Goal: Information Seeking & Learning: Find specific fact

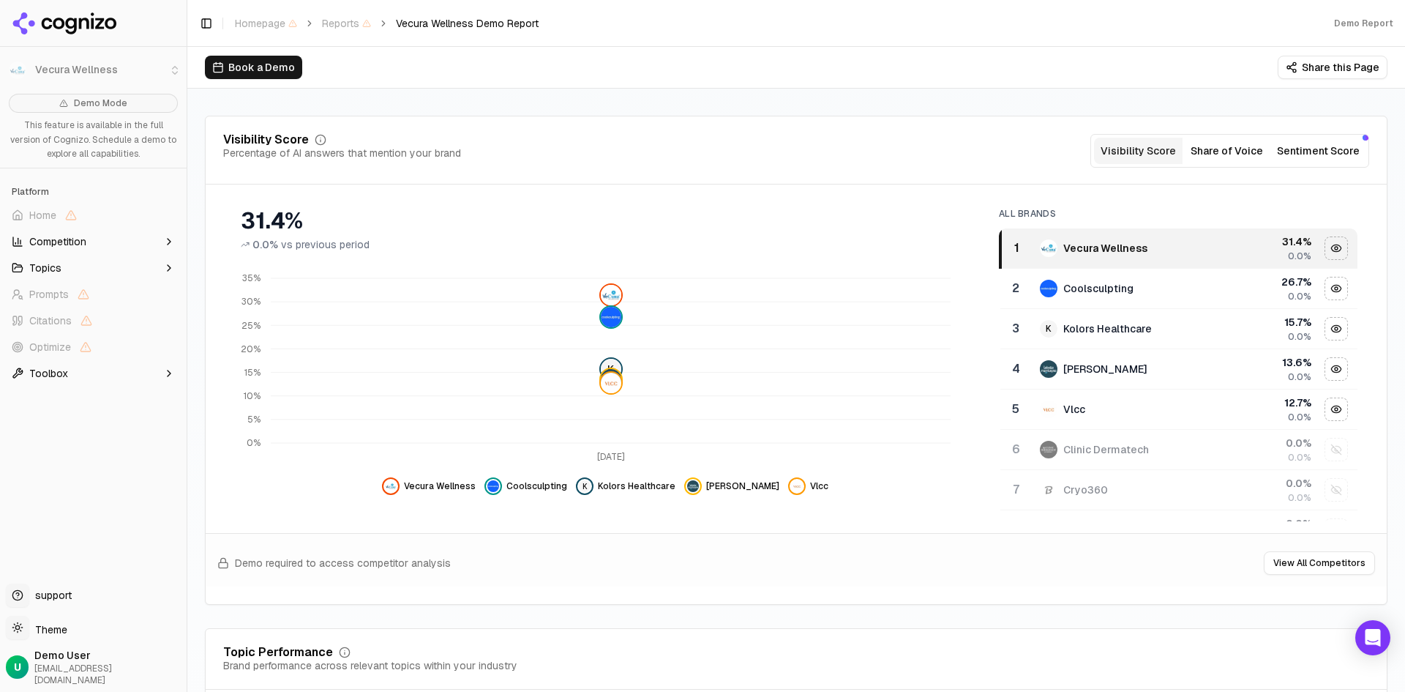
scroll to position [146, 0]
click at [1326, 145] on button "Sentiment Score" at bounding box center [1318, 151] width 94 height 26
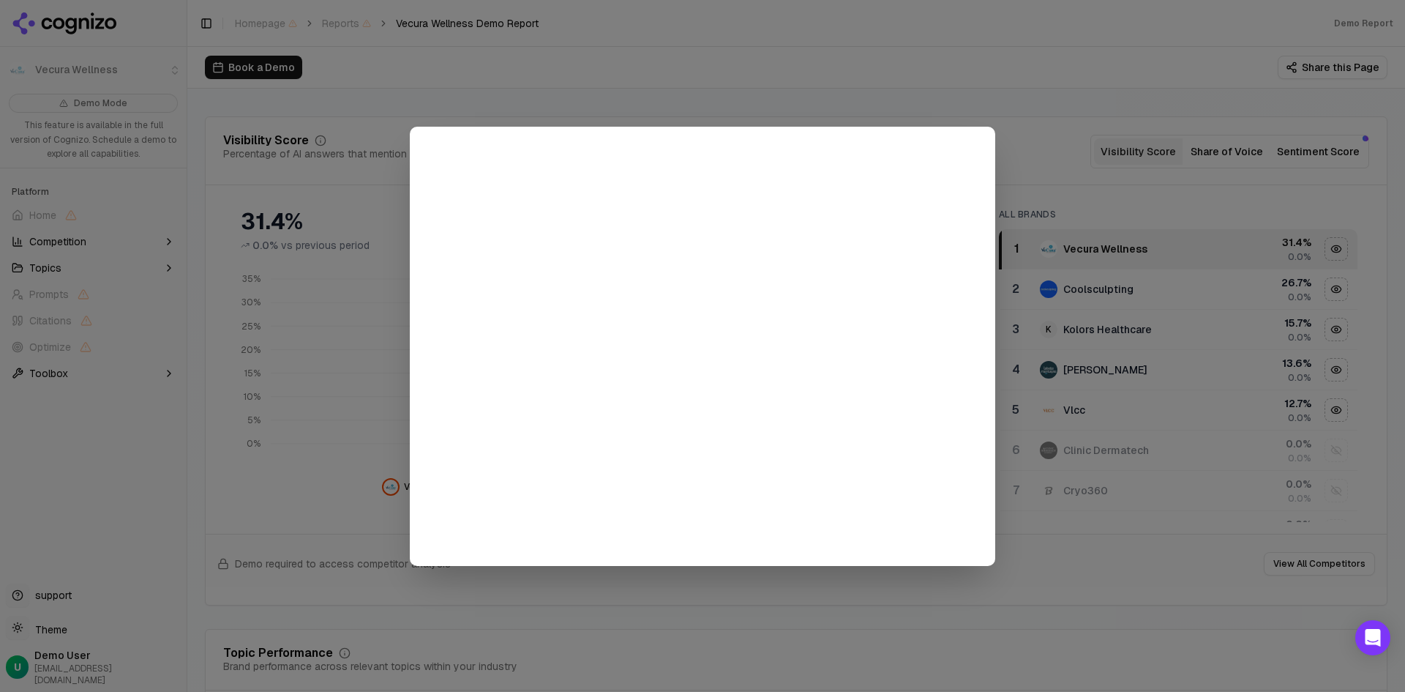
click at [1125, 111] on div at bounding box center [702, 346] width 1405 height 692
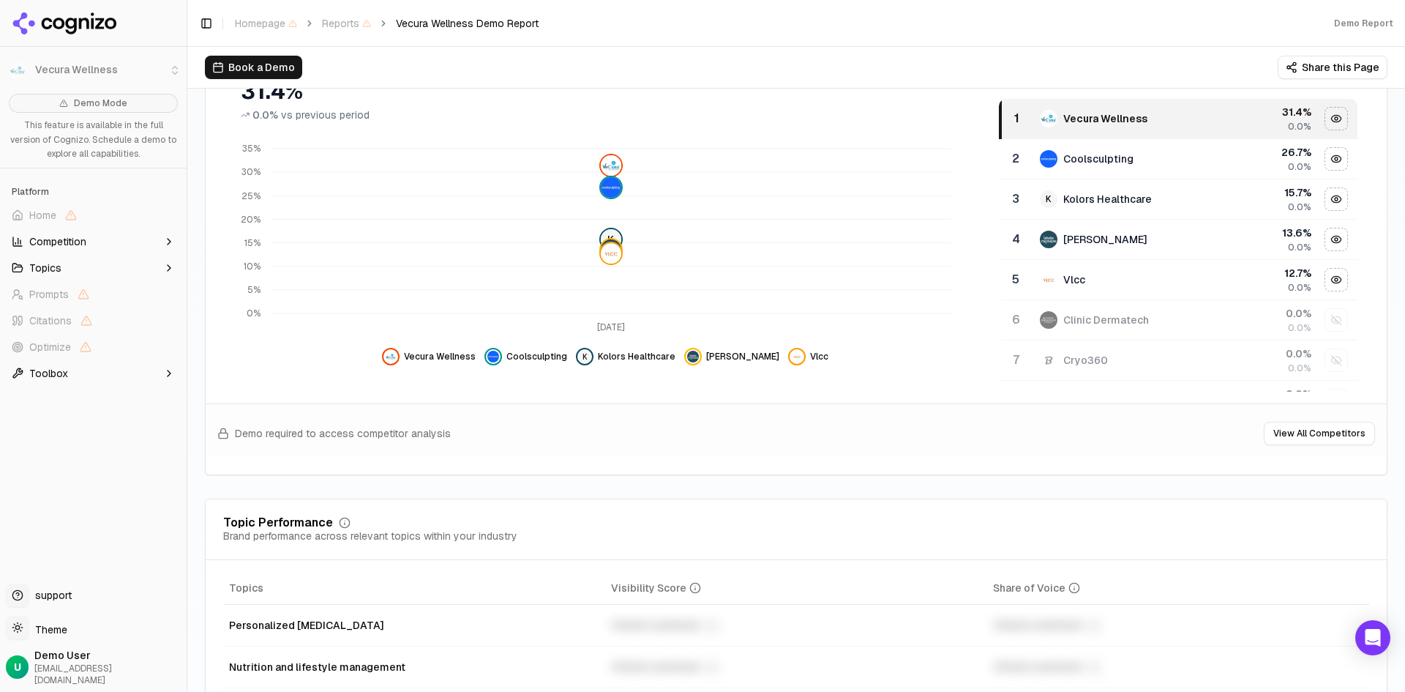
scroll to position [293, 0]
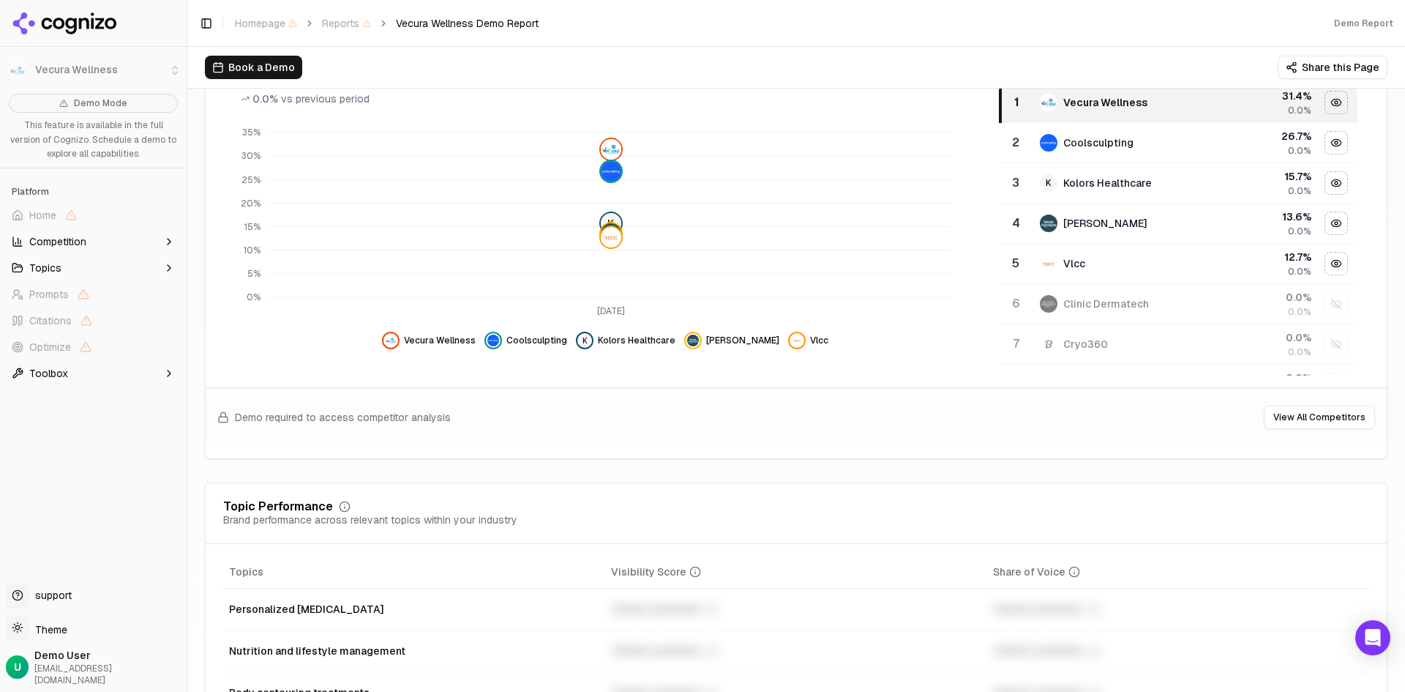
click at [169, 267] on icon "button" at bounding box center [169, 268] width 12 height 12
click at [159, 244] on button "Competition" at bounding box center [93, 241] width 175 height 23
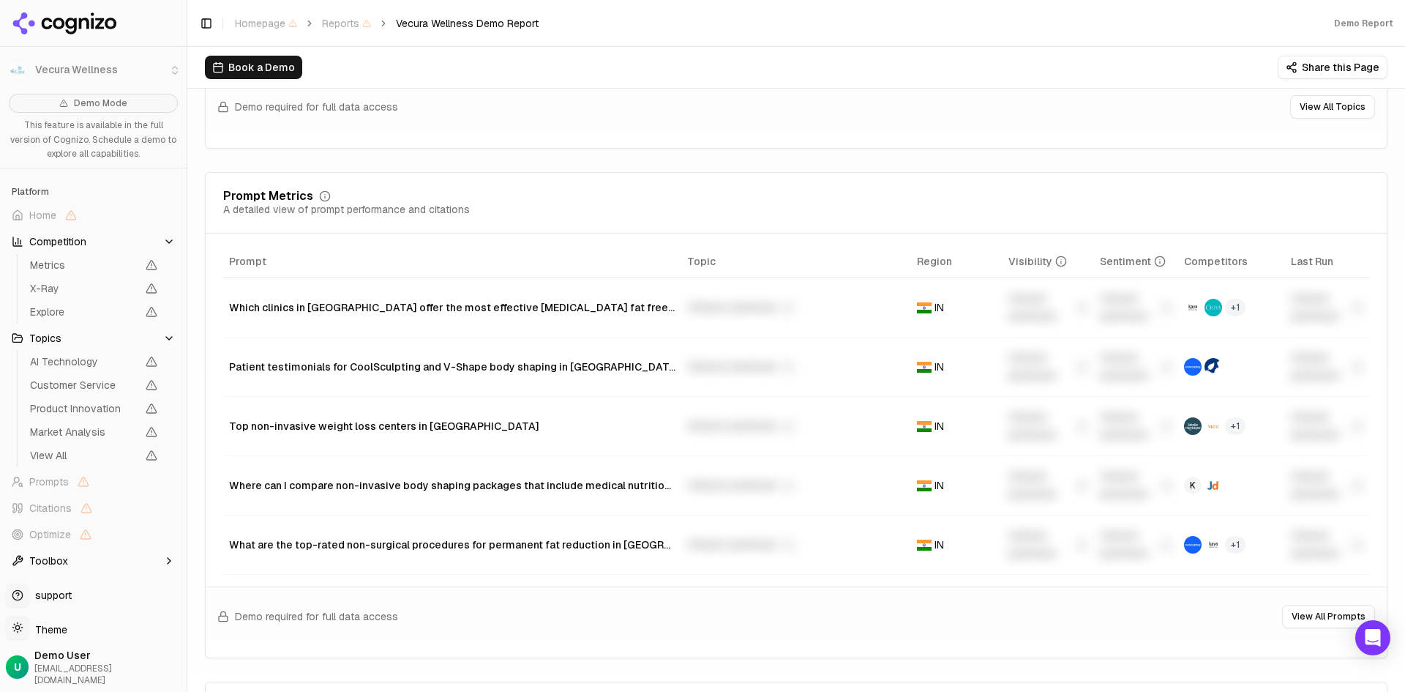
scroll to position [878, 0]
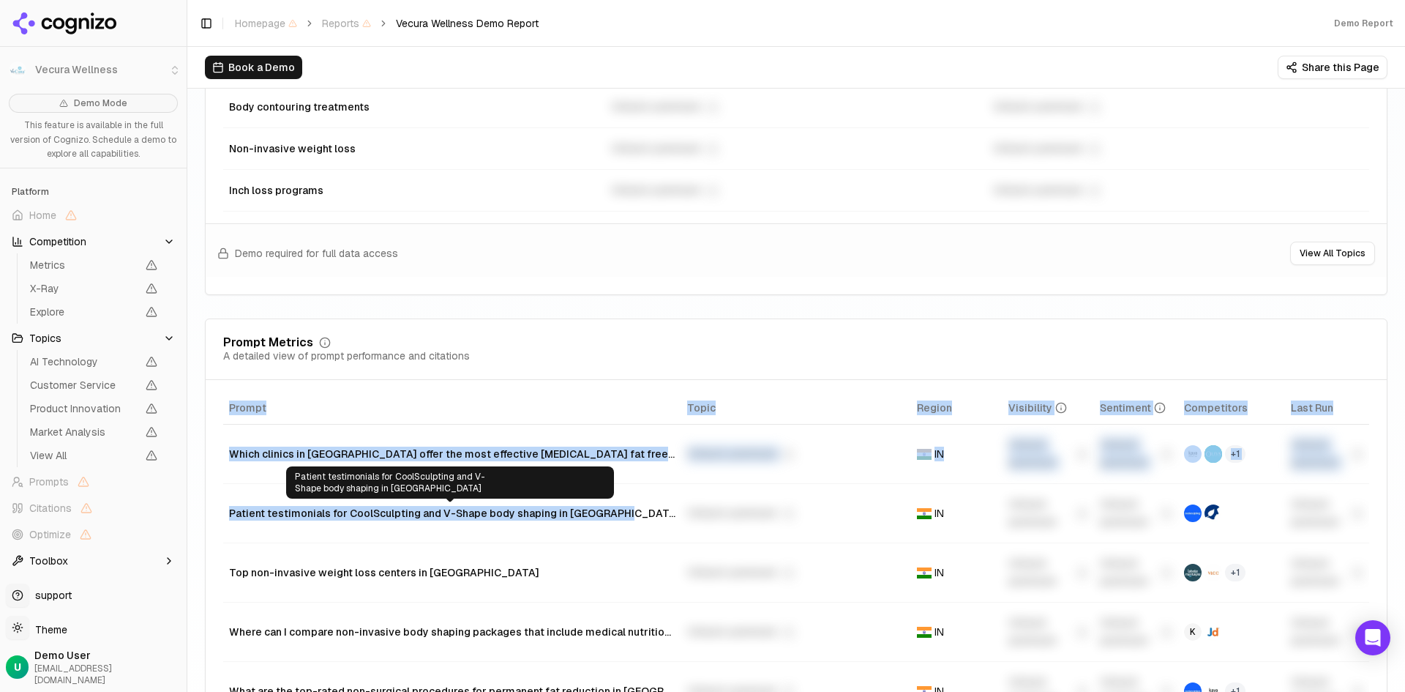
drag, startPoint x: 217, startPoint y: 514, endPoint x: 618, endPoint y: 514, distance: 401.0
click at [618, 514] on div "Prompt Topic Region Visibility Sentiment Competitors Last Run Which clinics in …" at bounding box center [796, 556] width 1181 height 329
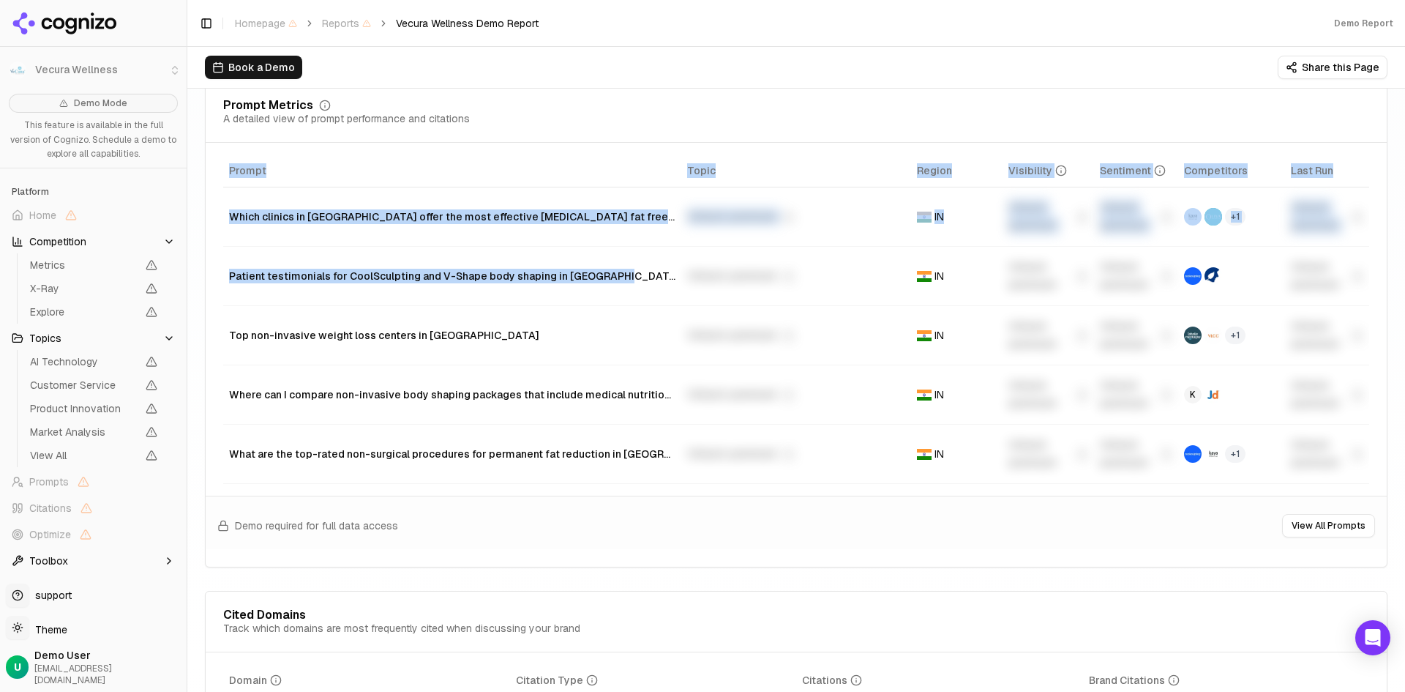
scroll to position [1244, 0]
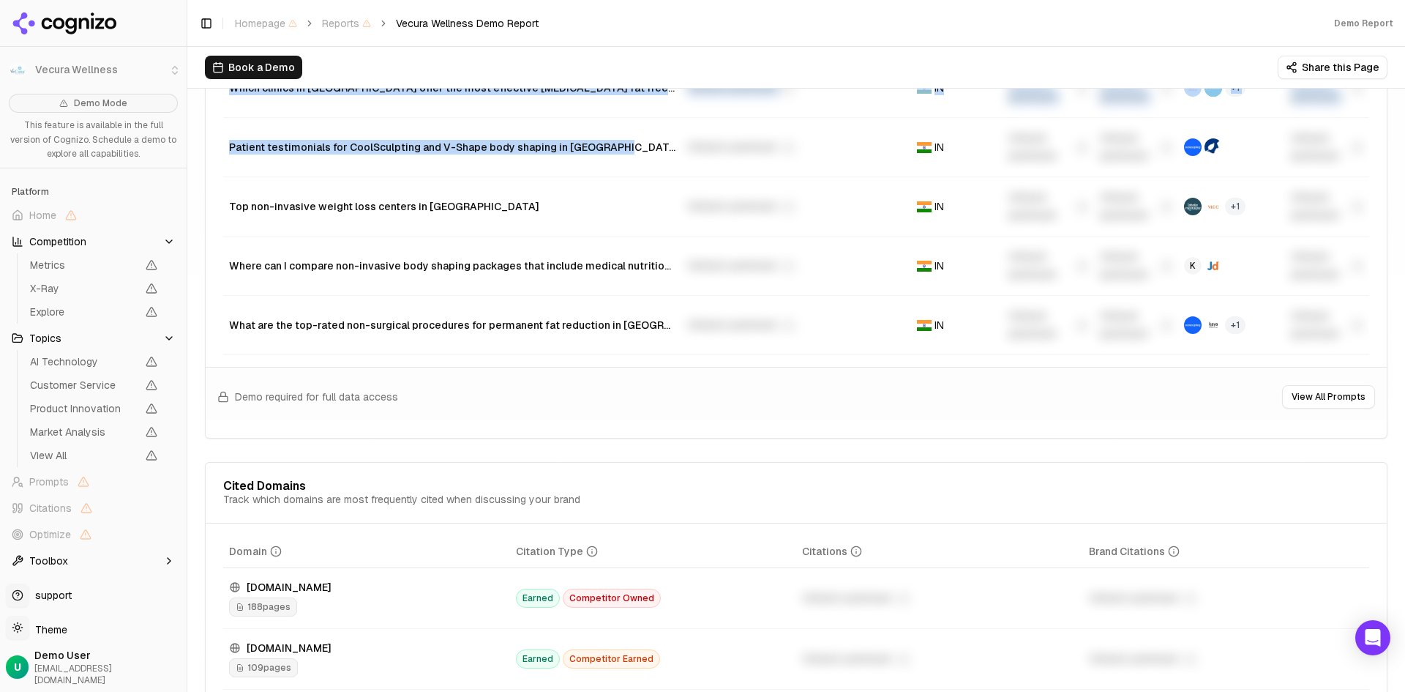
click at [1332, 397] on button "View All Prompts" at bounding box center [1328, 396] width 93 height 23
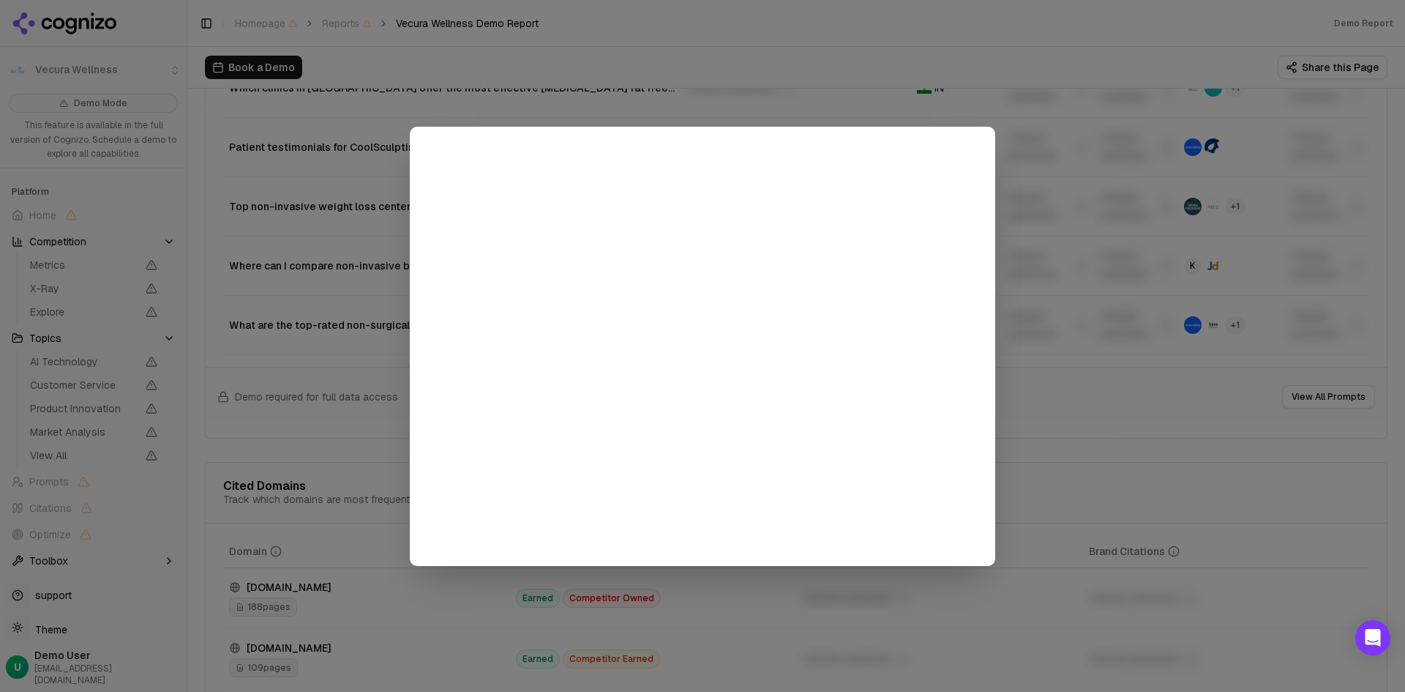
click at [1027, 358] on div at bounding box center [702, 346] width 1405 height 692
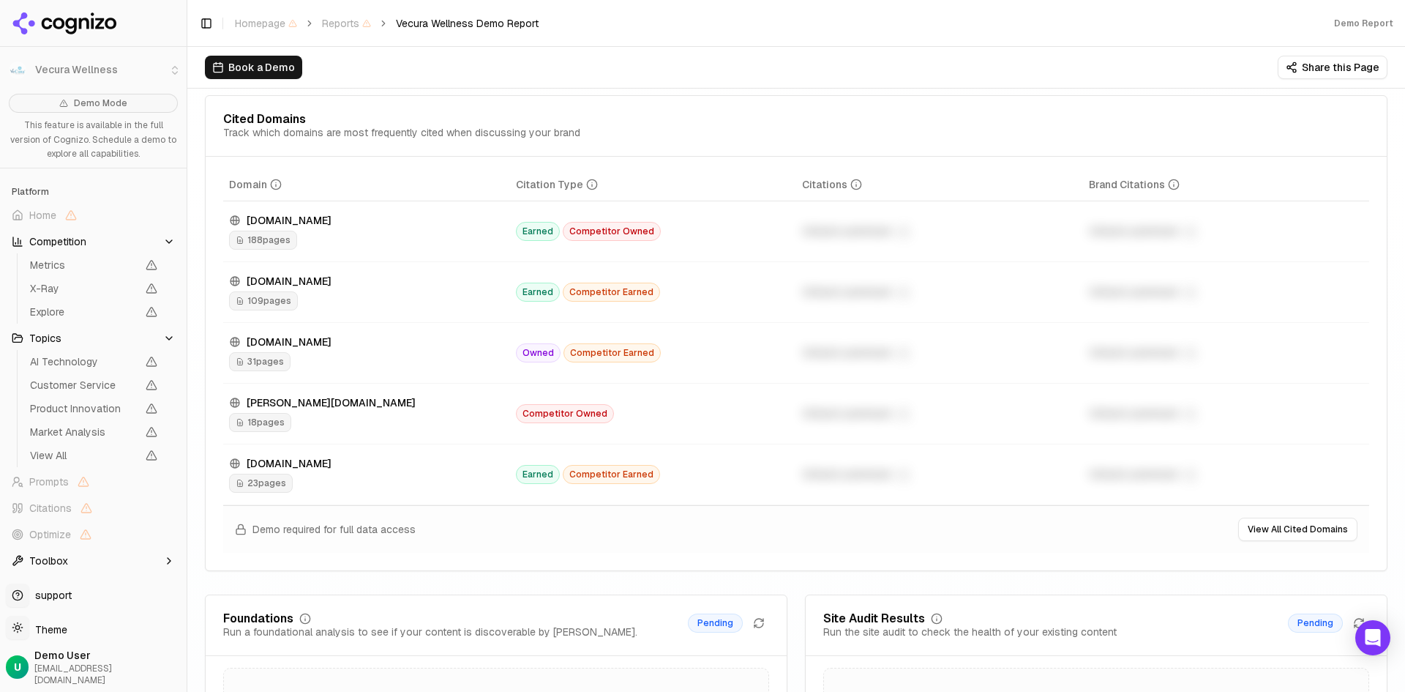
scroll to position [1610, 0]
click at [262, 358] on span "31 pages" at bounding box center [259, 362] width 61 height 19
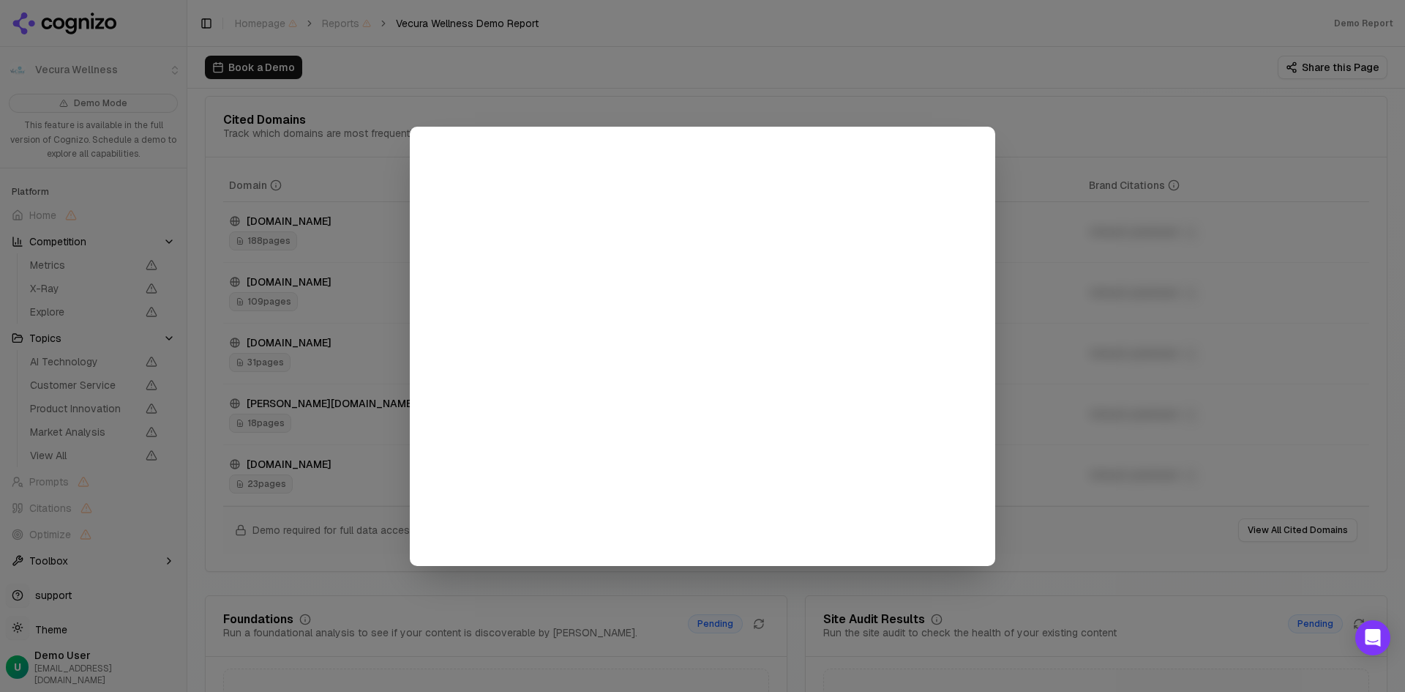
click at [1055, 198] on div at bounding box center [702, 346] width 1405 height 692
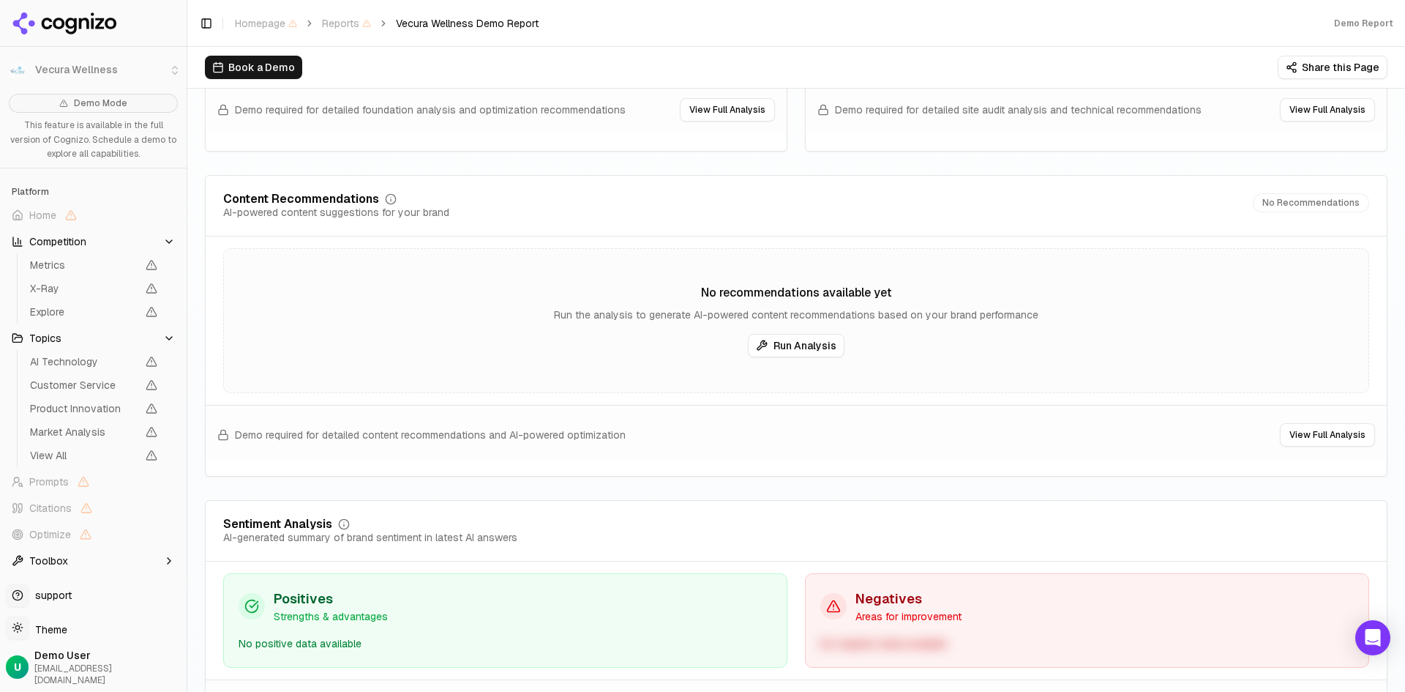
scroll to position [2302, 0]
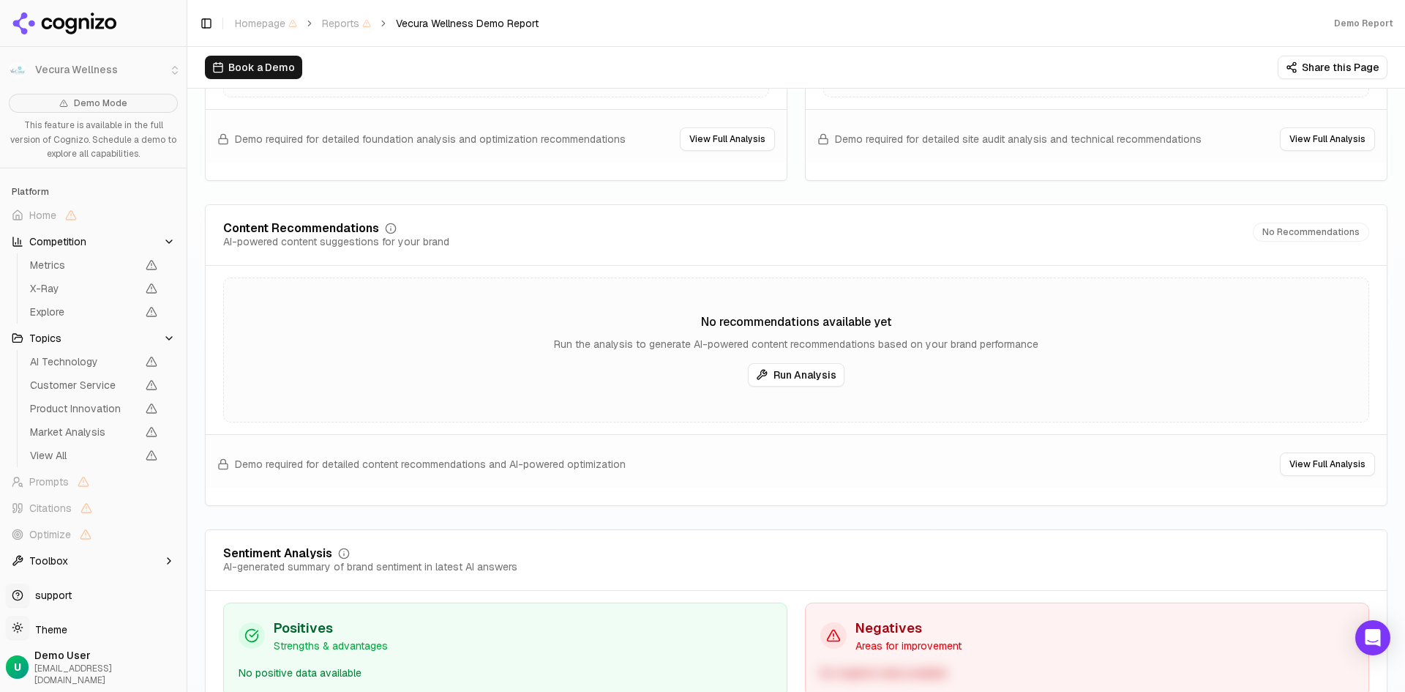
click at [1314, 70] on button "Share this Page" at bounding box center [1333, 67] width 110 height 23
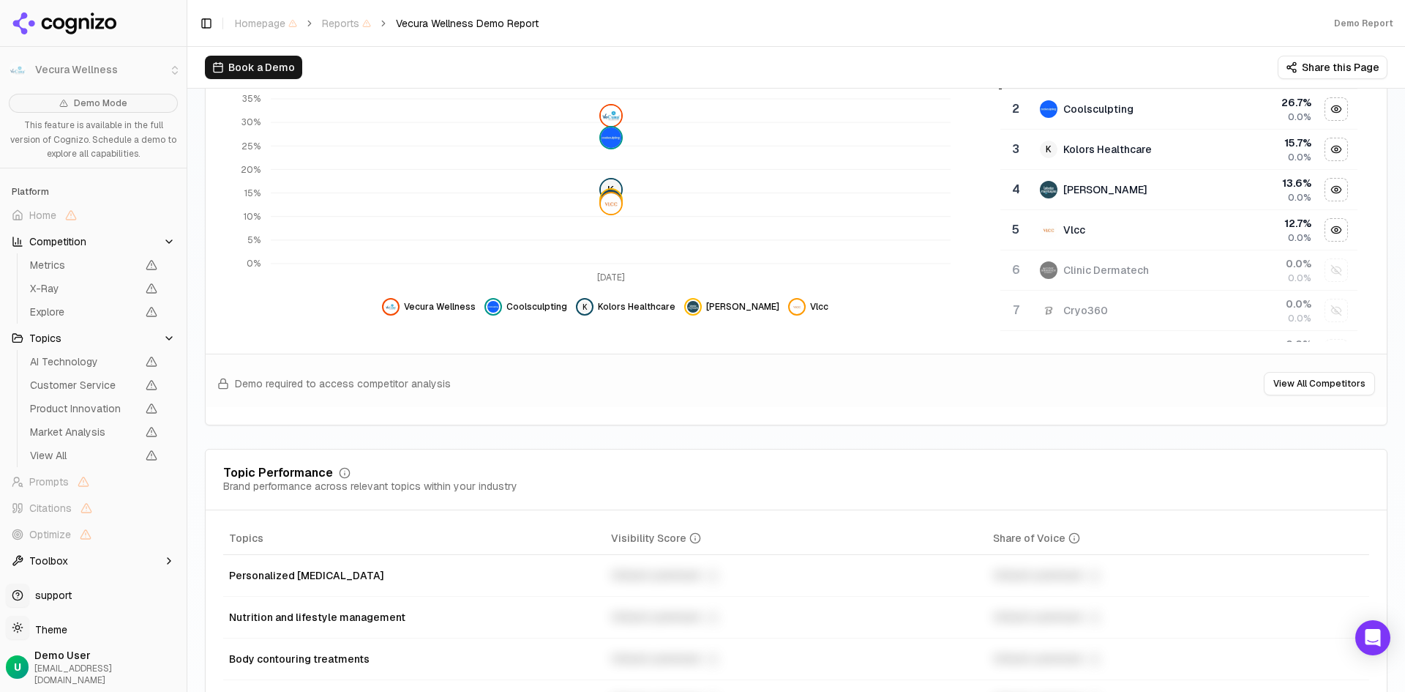
scroll to position [34, 0]
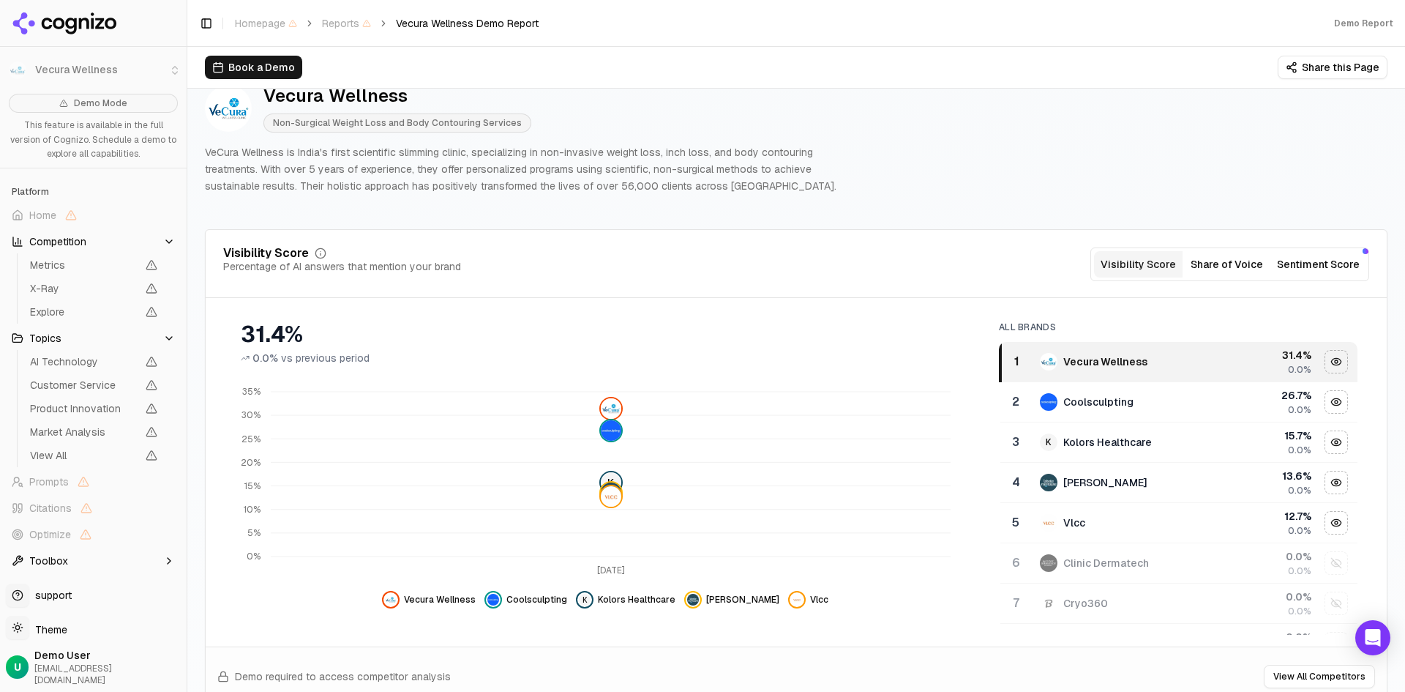
click at [1319, 270] on button "Sentiment Score" at bounding box center [1318, 264] width 94 height 26
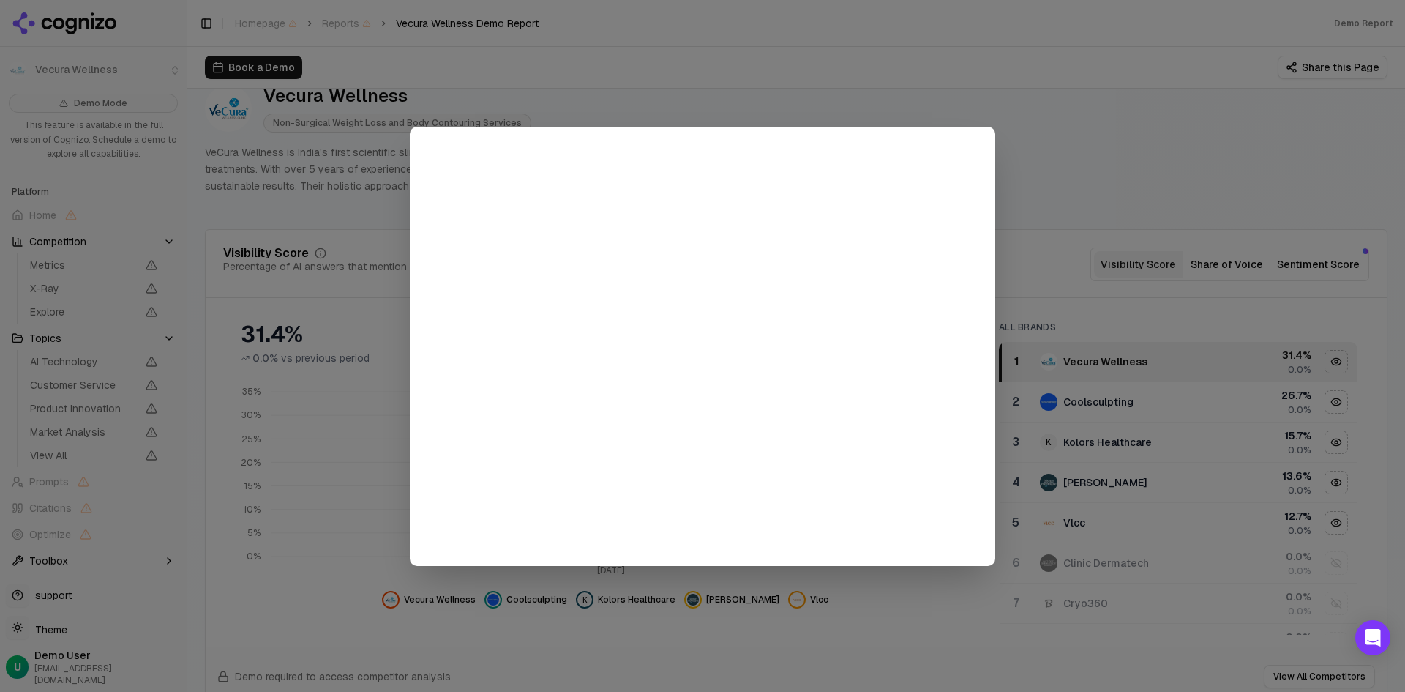
click at [1221, 246] on div at bounding box center [702, 346] width 1405 height 692
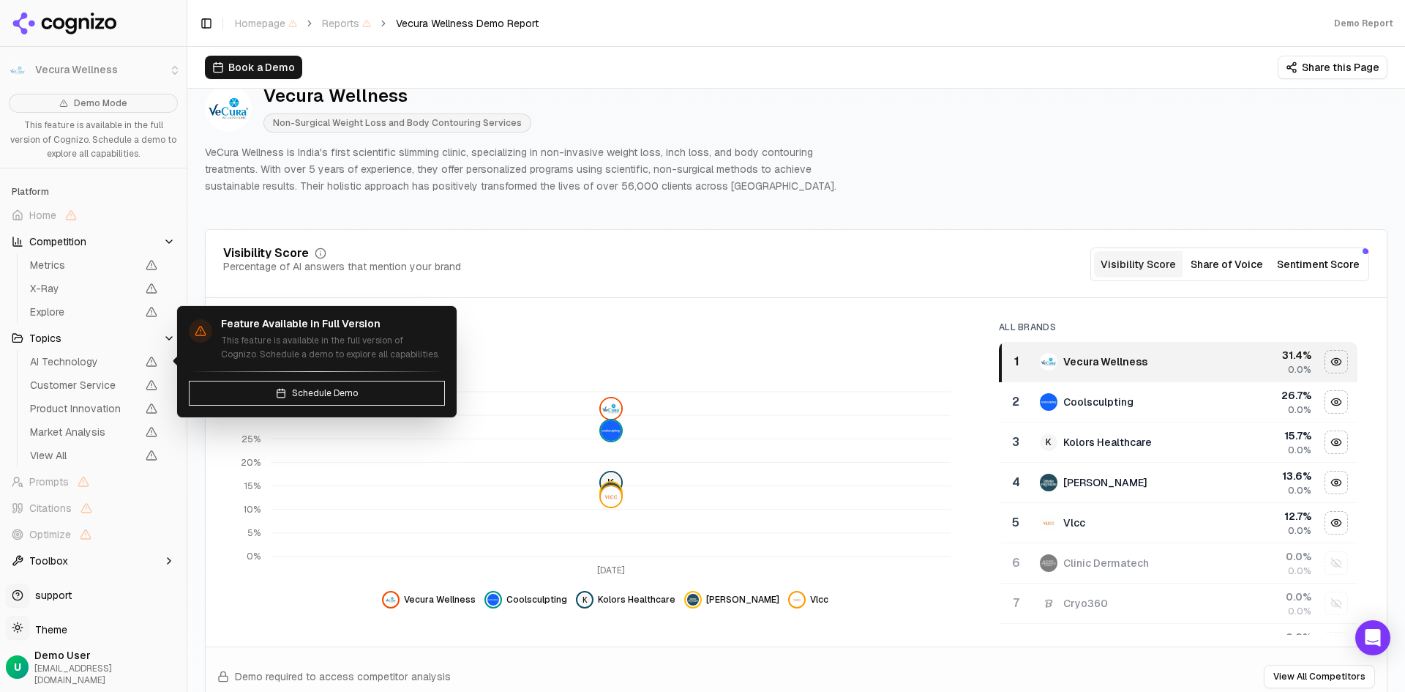
click at [70, 364] on span "AI Technology" at bounding box center [83, 361] width 107 height 15
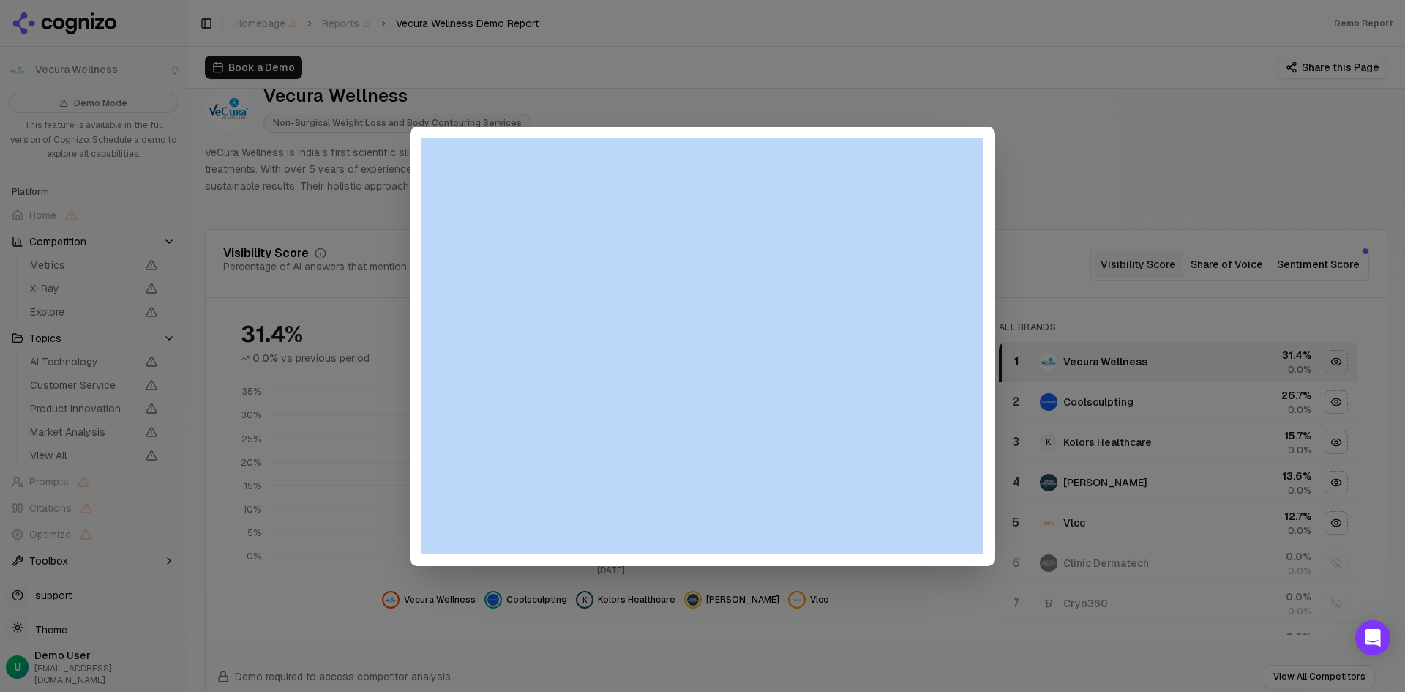
click at [70, 364] on div at bounding box center [702, 346] width 1405 height 692
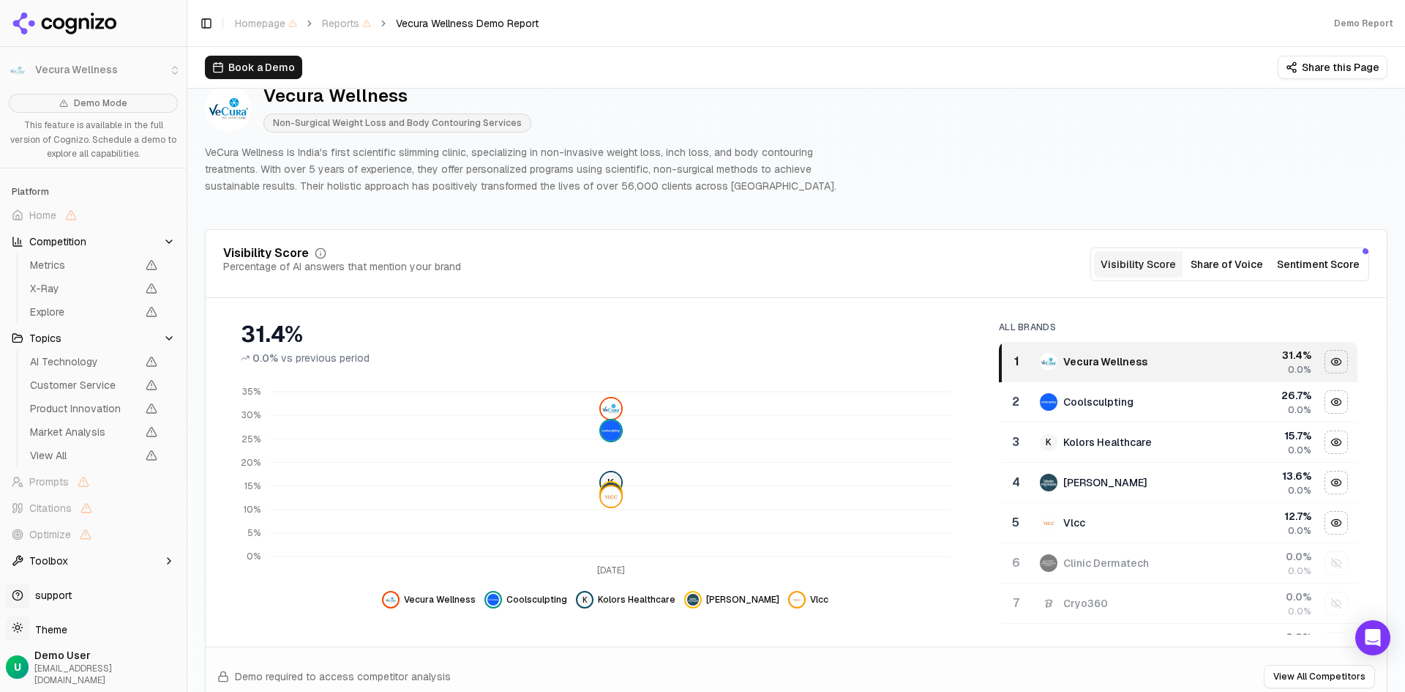
click at [70, 364] on span "AI Technology" at bounding box center [83, 361] width 107 height 15
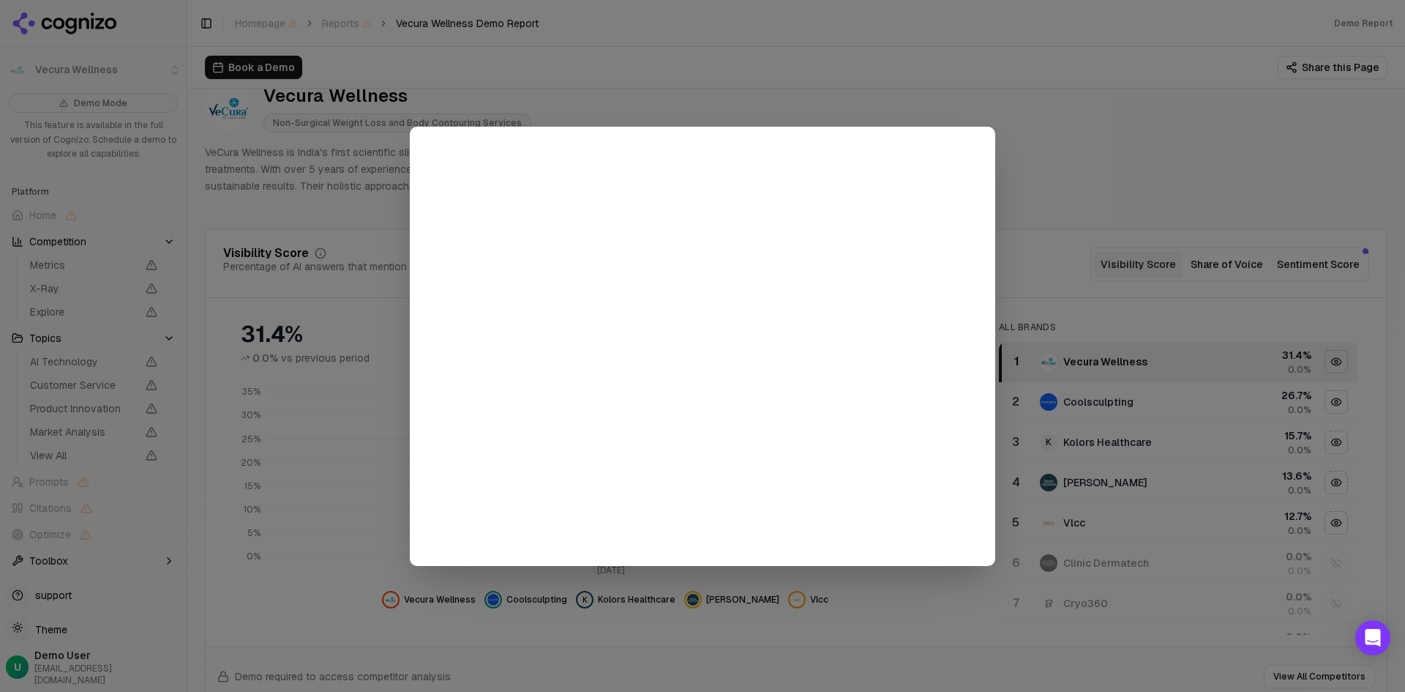
click at [0, 217] on div at bounding box center [702, 346] width 1405 height 692
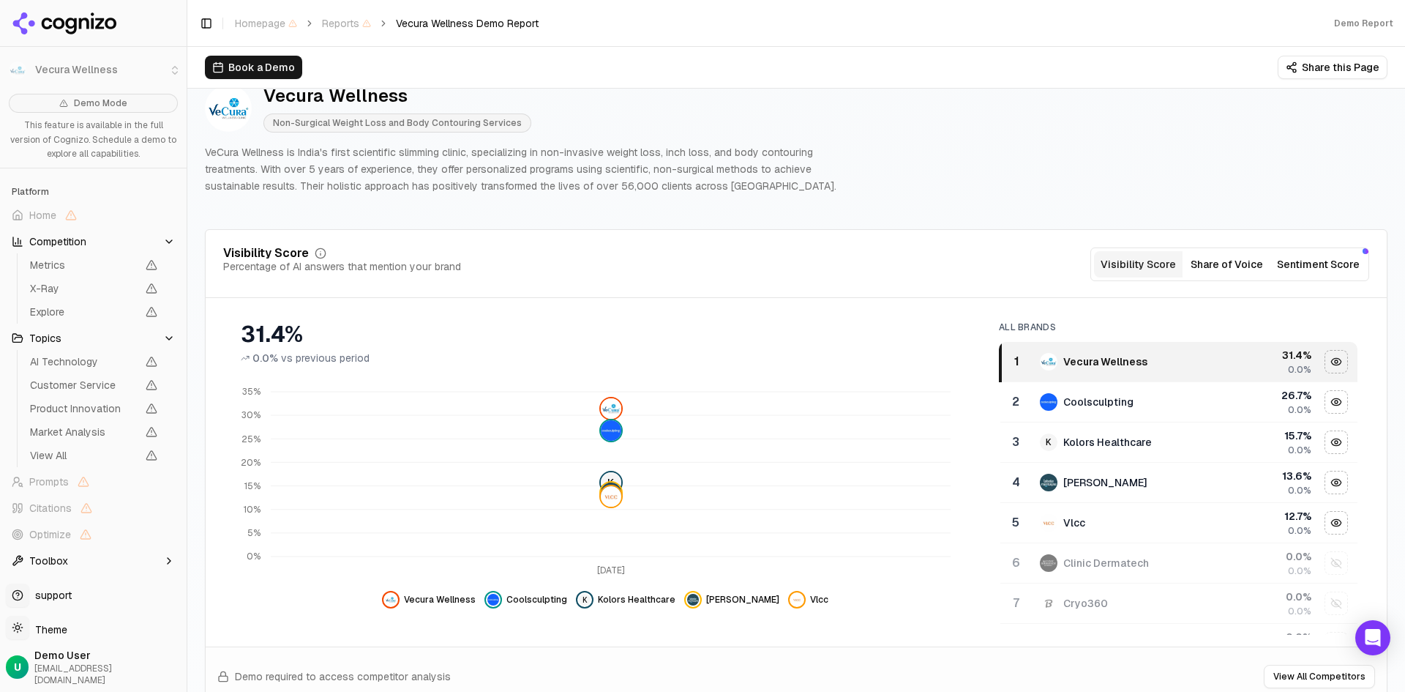
click at [160, 559] on button "Toolbox" at bounding box center [93, 560] width 175 height 23
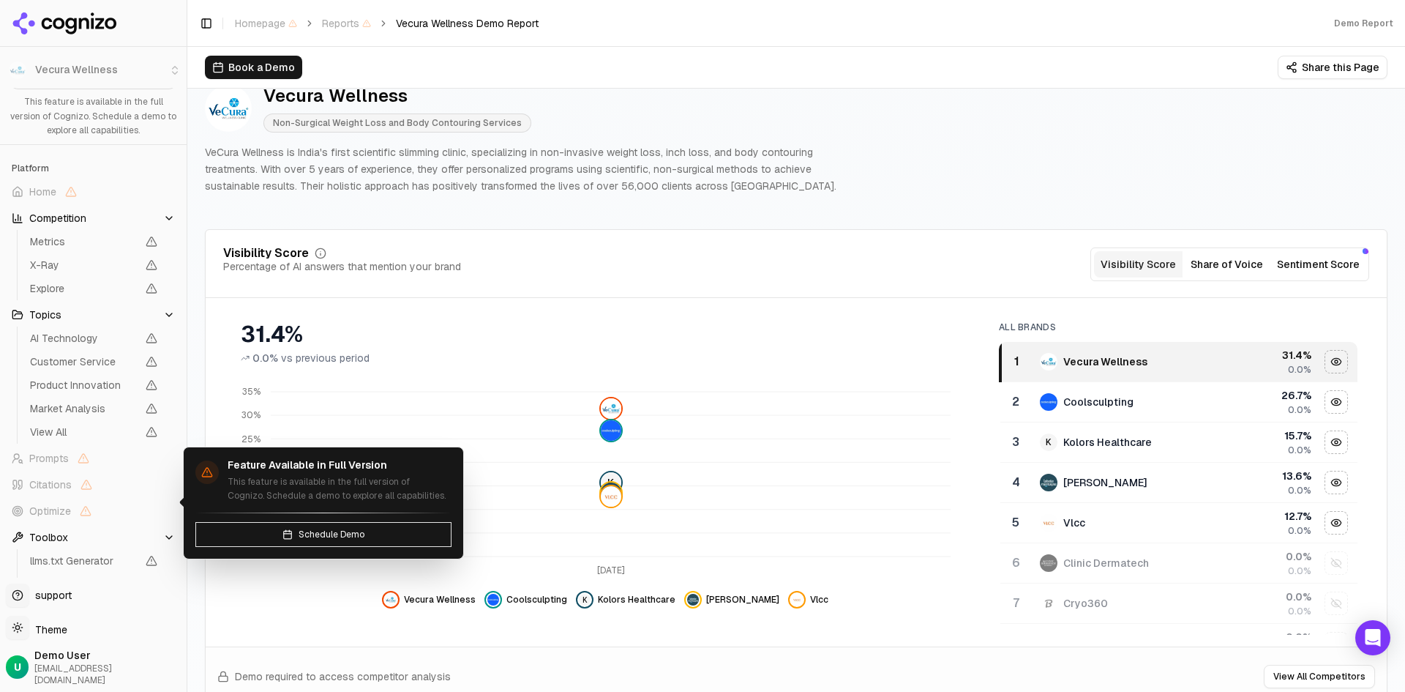
scroll to position [36, 0]
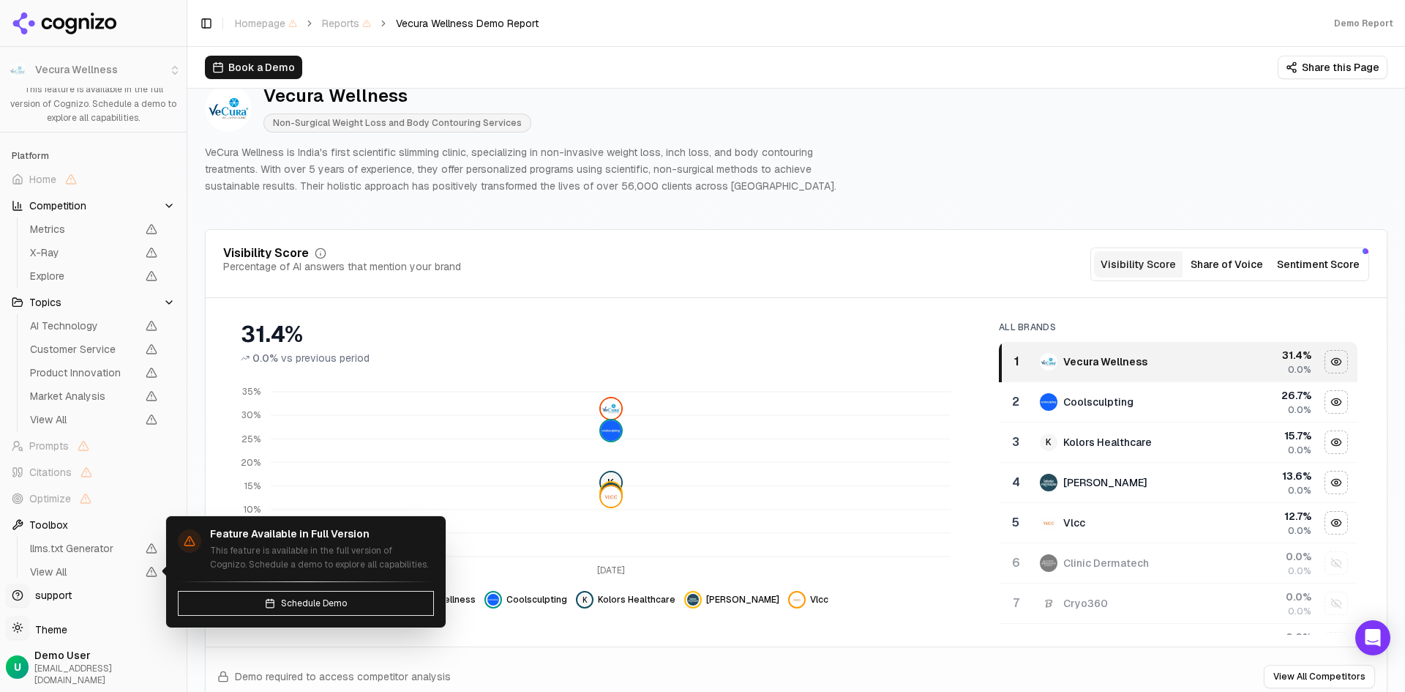
click at [83, 574] on span "View All" at bounding box center [83, 571] width 107 height 15
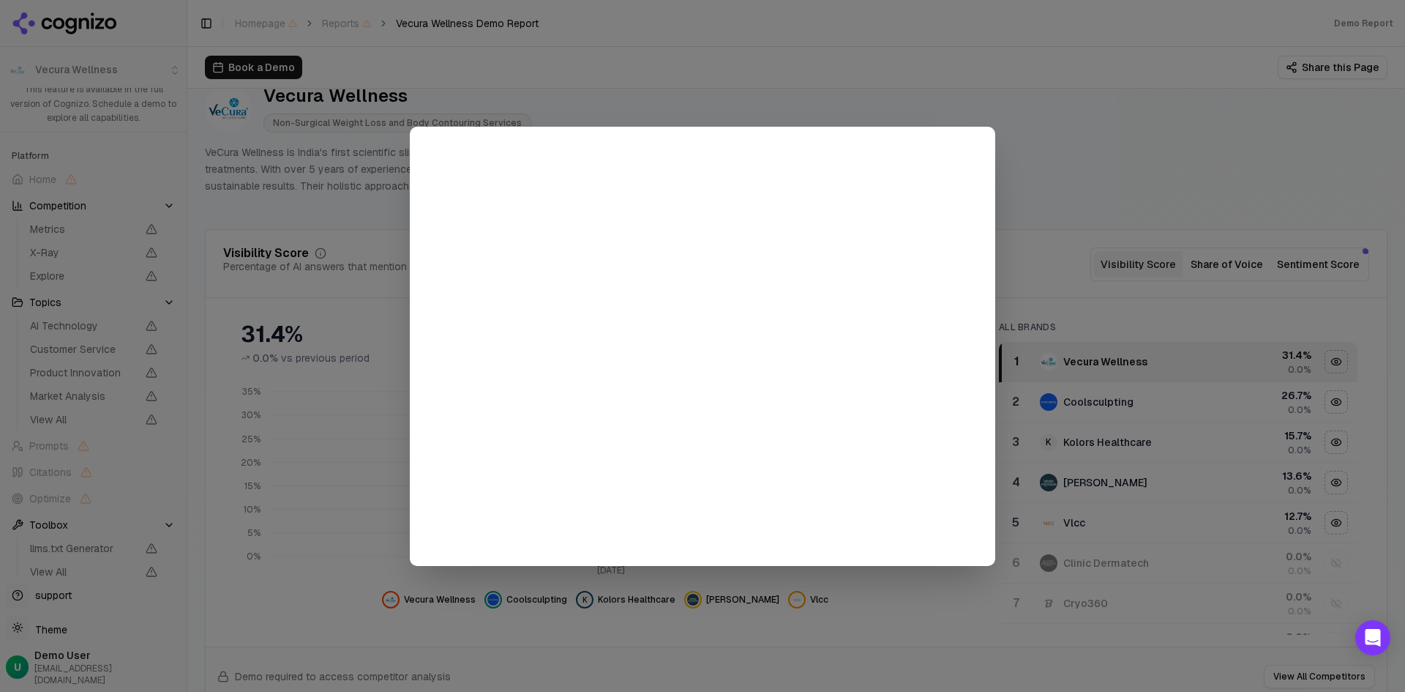
click at [167, 102] on div at bounding box center [702, 346] width 1405 height 692
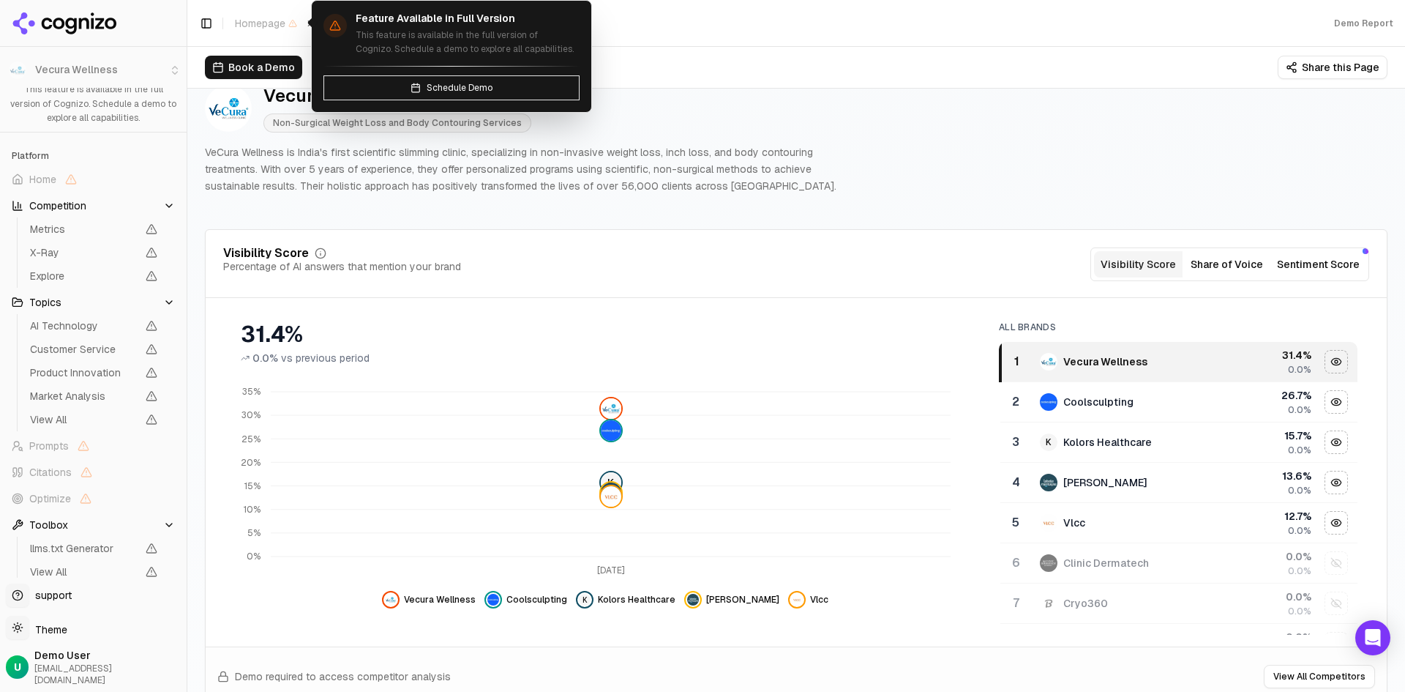
click at [264, 16] on span "Homepage" at bounding box center [266, 23] width 62 height 15
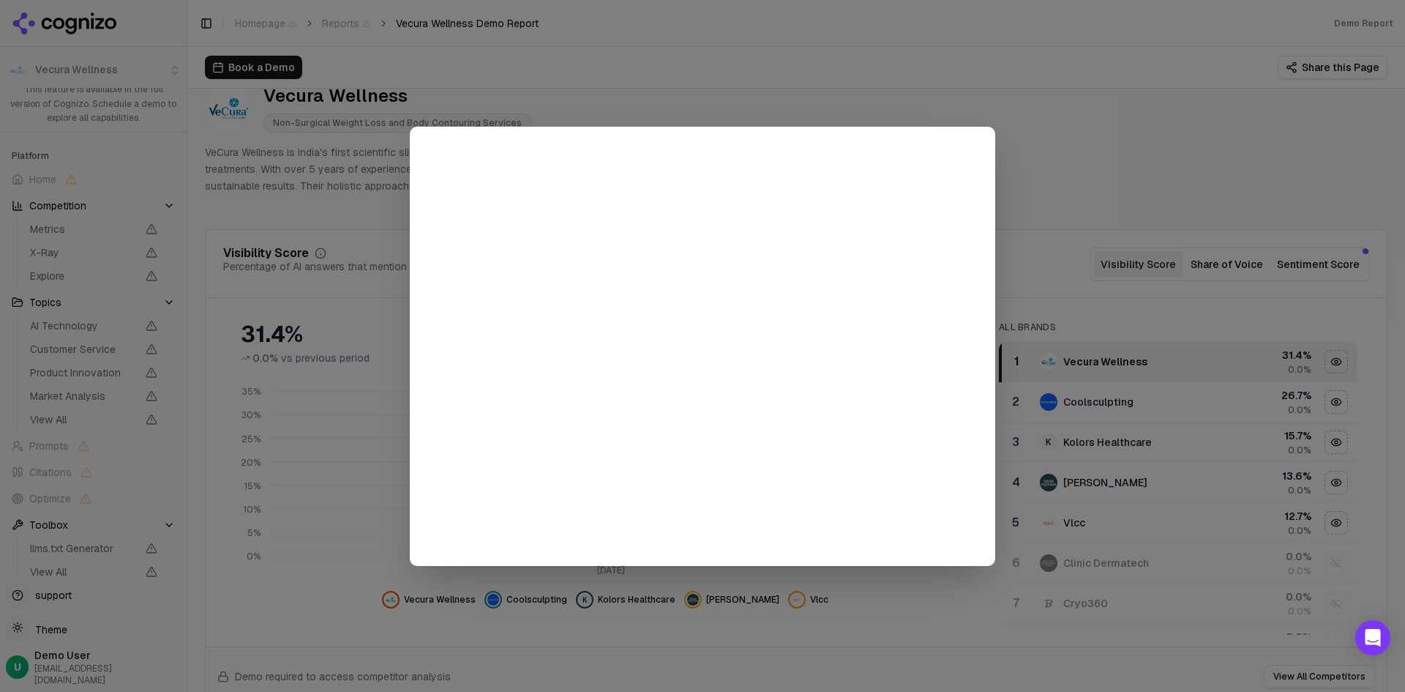
click at [33, 19] on div at bounding box center [702, 346] width 1405 height 692
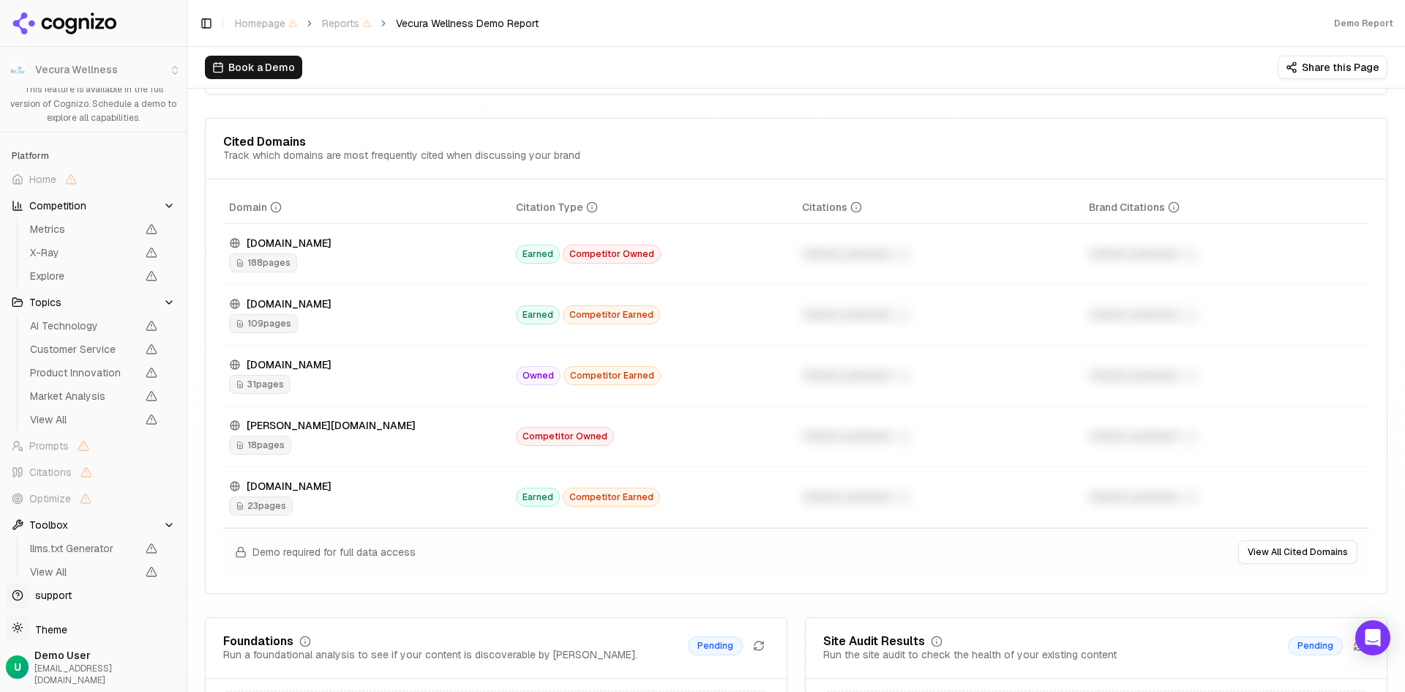
scroll to position [1570, 0]
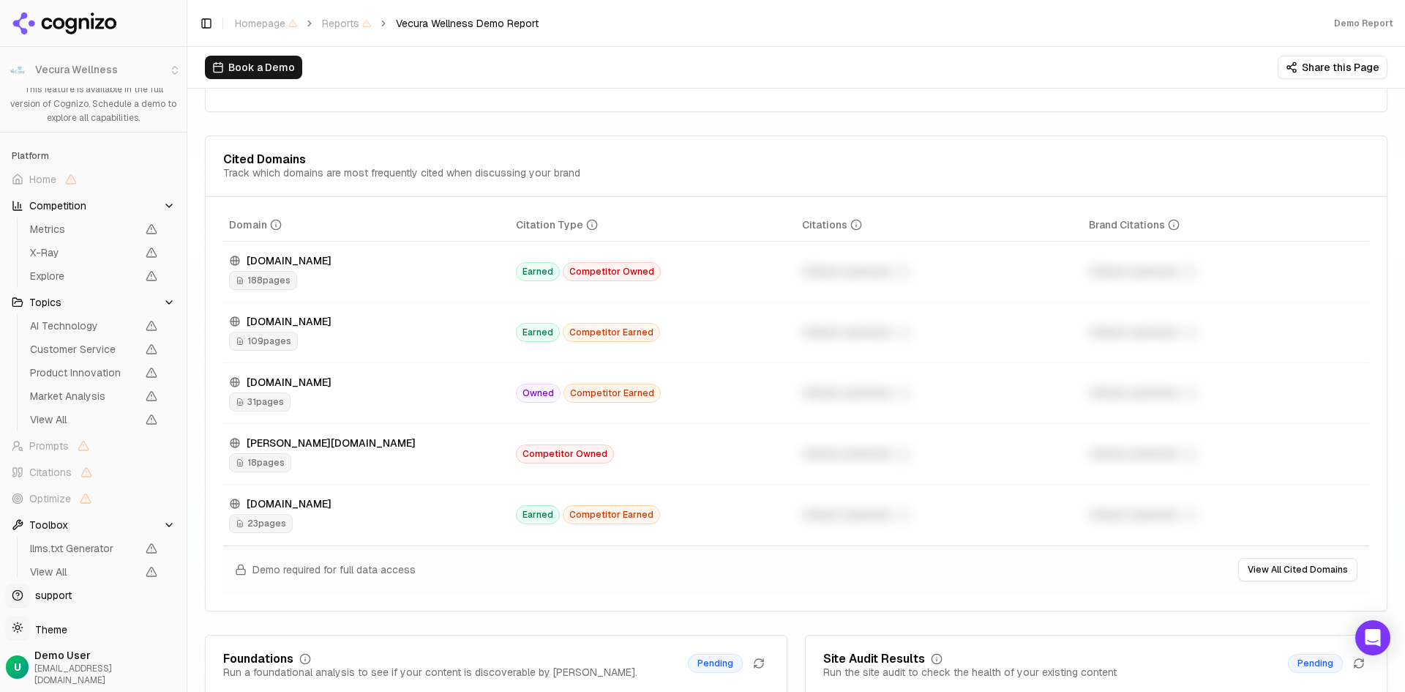
click at [263, 400] on span "31 pages" at bounding box center [259, 401] width 61 height 19
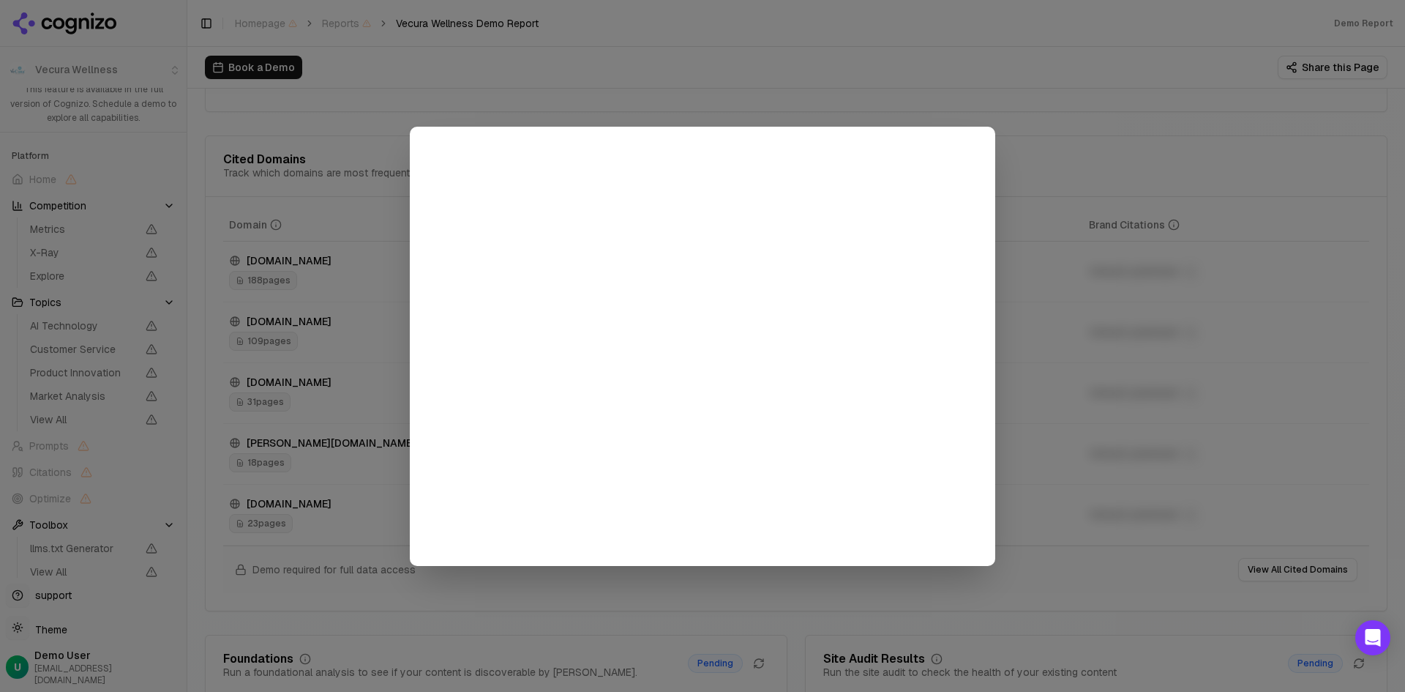
click at [207, 554] on div at bounding box center [702, 346] width 1405 height 692
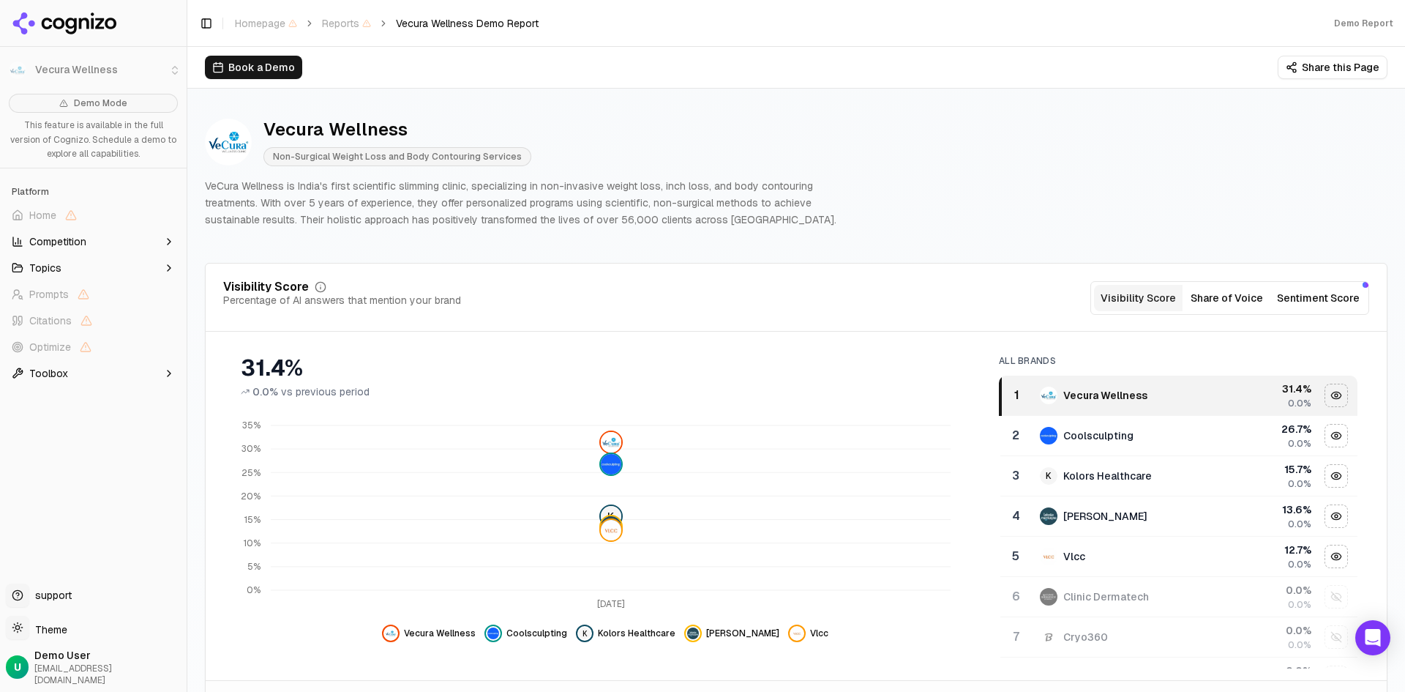
click at [168, 266] on icon "button" at bounding box center [169, 268] width 12 height 12
click at [173, 490] on icon "button" at bounding box center [169, 490] width 12 height 12
click at [1329, 67] on button "Share this Page" at bounding box center [1333, 67] width 110 height 23
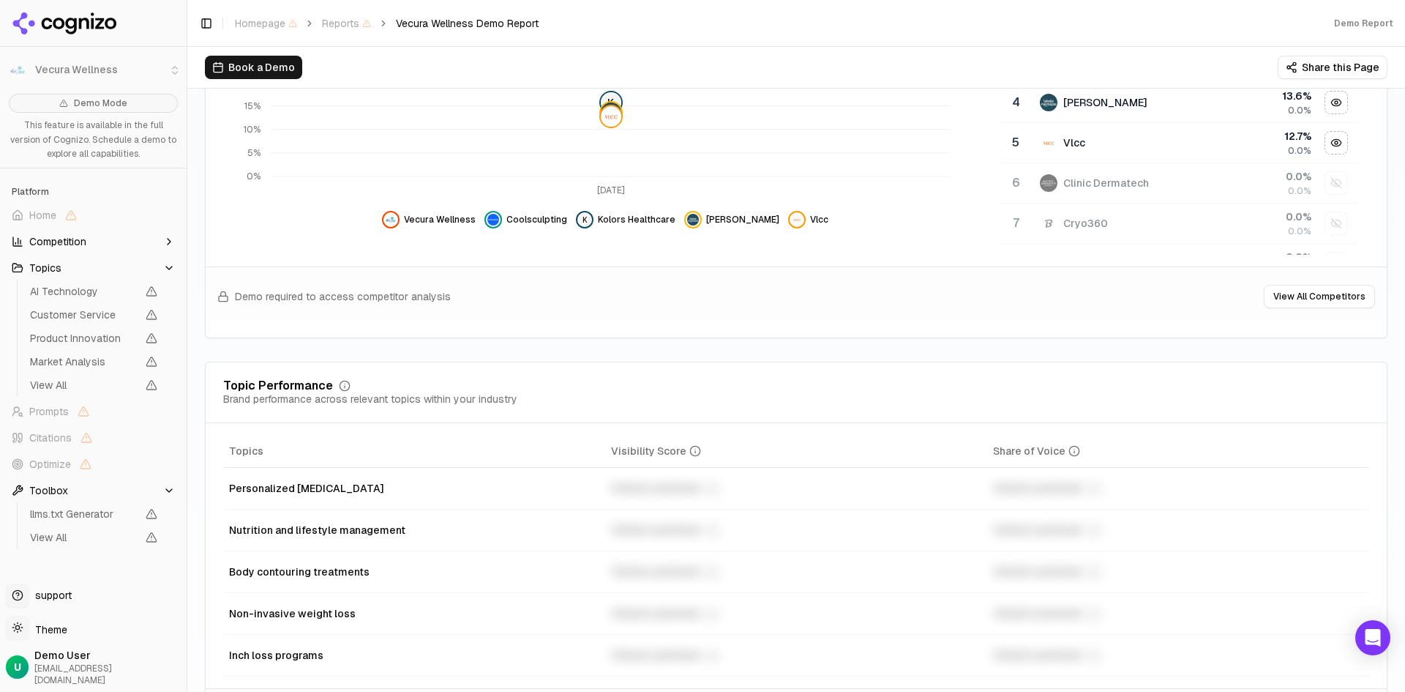
scroll to position [439, 0]
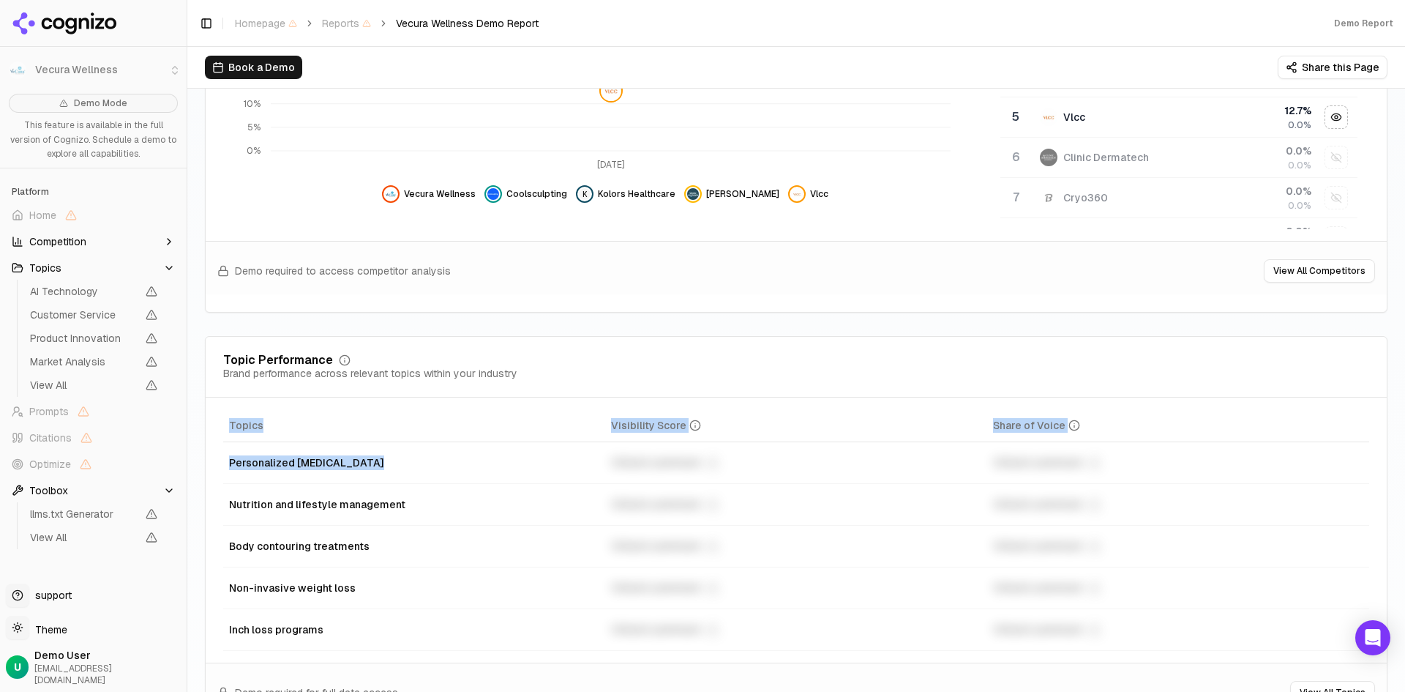
drag, startPoint x: 220, startPoint y: 467, endPoint x: 422, endPoint y: 452, distance: 203.2
click at [382, 461] on div "Topics Visibility Score Share of Voice Personalized [MEDICAL_DATA] Unlock premi…" at bounding box center [796, 529] width 1181 height 241
click at [421, 416] on th "Topics" at bounding box center [414, 425] width 382 height 33
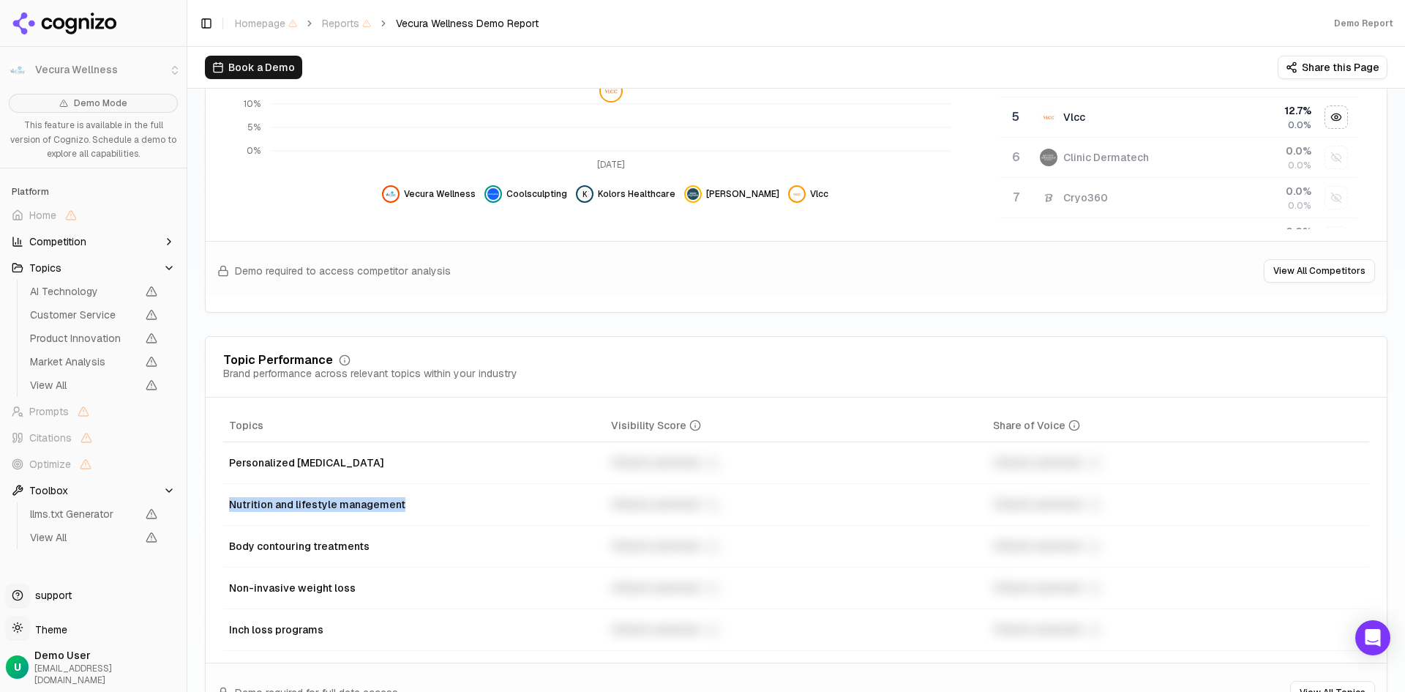
drag, startPoint x: 410, startPoint y: 508, endPoint x: 229, endPoint y: 509, distance: 180.8
click at [229, 509] on div "Nutrition and lifestyle management" at bounding box center [414, 504] width 370 height 15
copy div "Nutrition and lifestyle management"
